Goal: Task Accomplishment & Management: Manage account settings

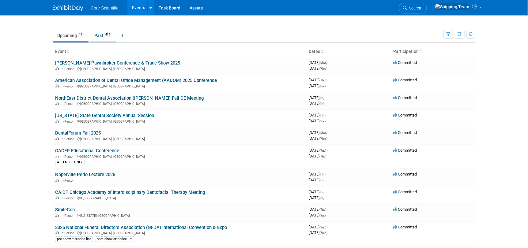
click at [97, 34] on link "Past 415" at bounding box center [103, 36] width 27 height 12
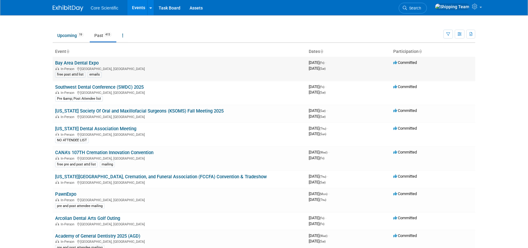
click at [74, 63] on link "Bay Area Dental Expo" at bounding box center [76, 63] width 43 height 6
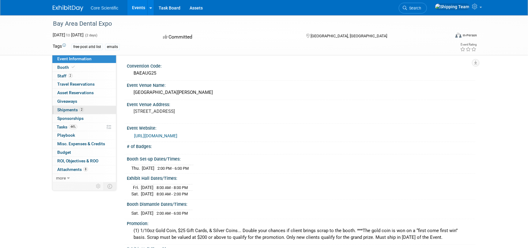
click at [64, 111] on span "Shipments 2" at bounding box center [70, 110] width 27 height 5
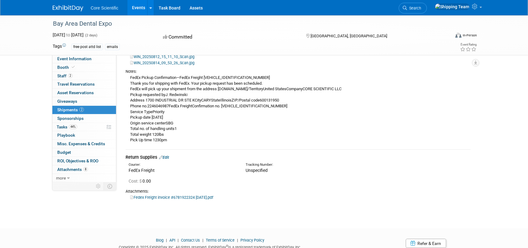
scroll to position [111, 0]
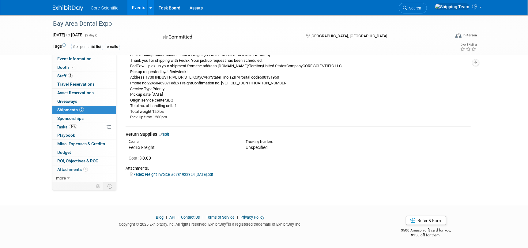
click at [168, 133] on link "Edit" at bounding box center [164, 134] width 10 height 5
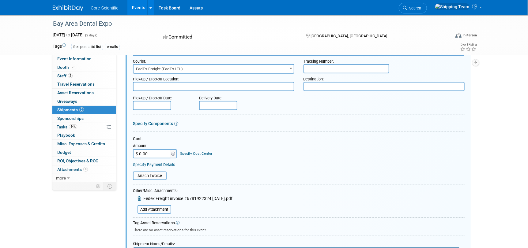
scroll to position [258, 0]
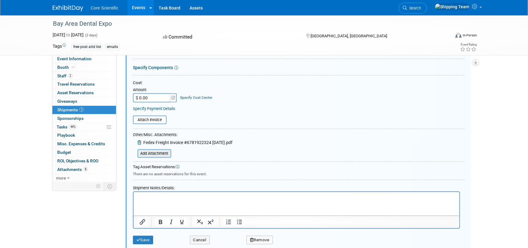
click at [145, 154] on input "file" at bounding box center [134, 153] width 73 height 7
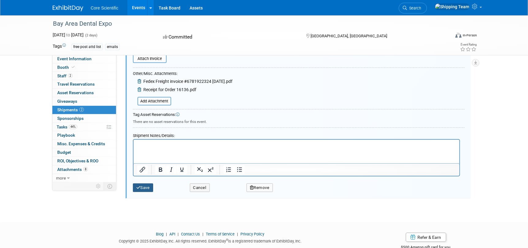
click at [143, 189] on button "Save" at bounding box center [143, 188] width 20 height 9
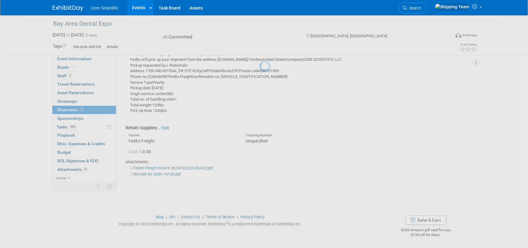
scroll to position [117, 0]
